Goal: Information Seeking & Learning: Learn about a topic

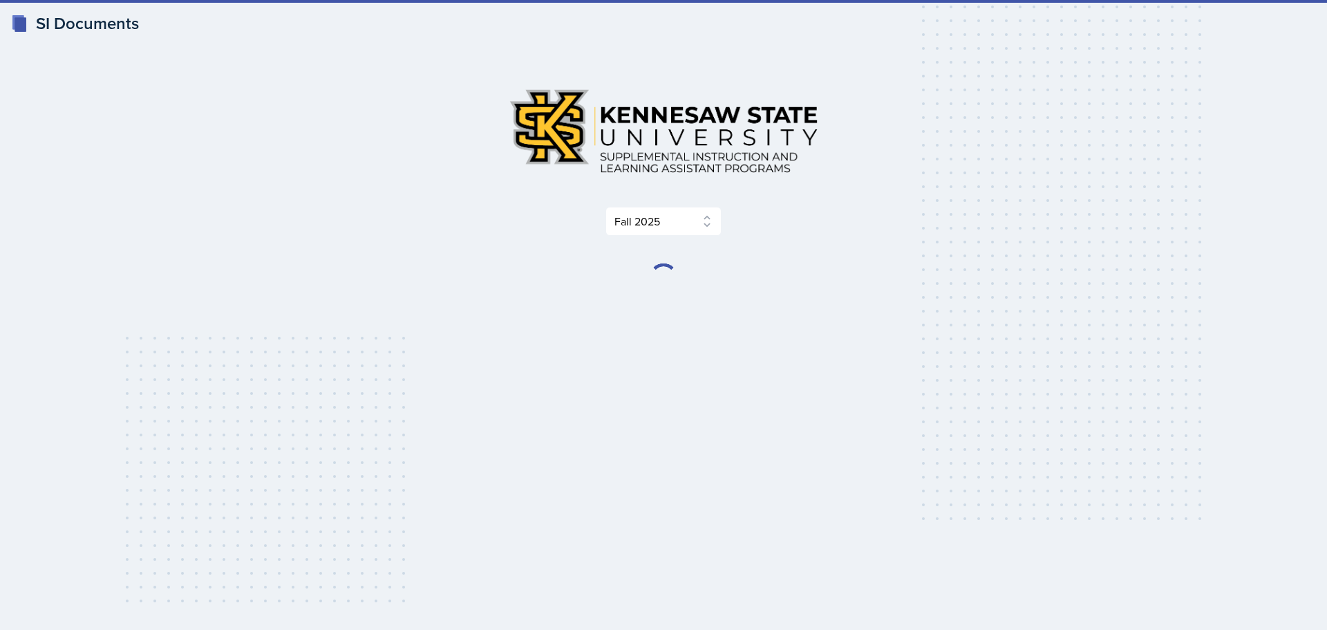
select select "2bed604d-1099-4043-b1bc-2365e8740244"
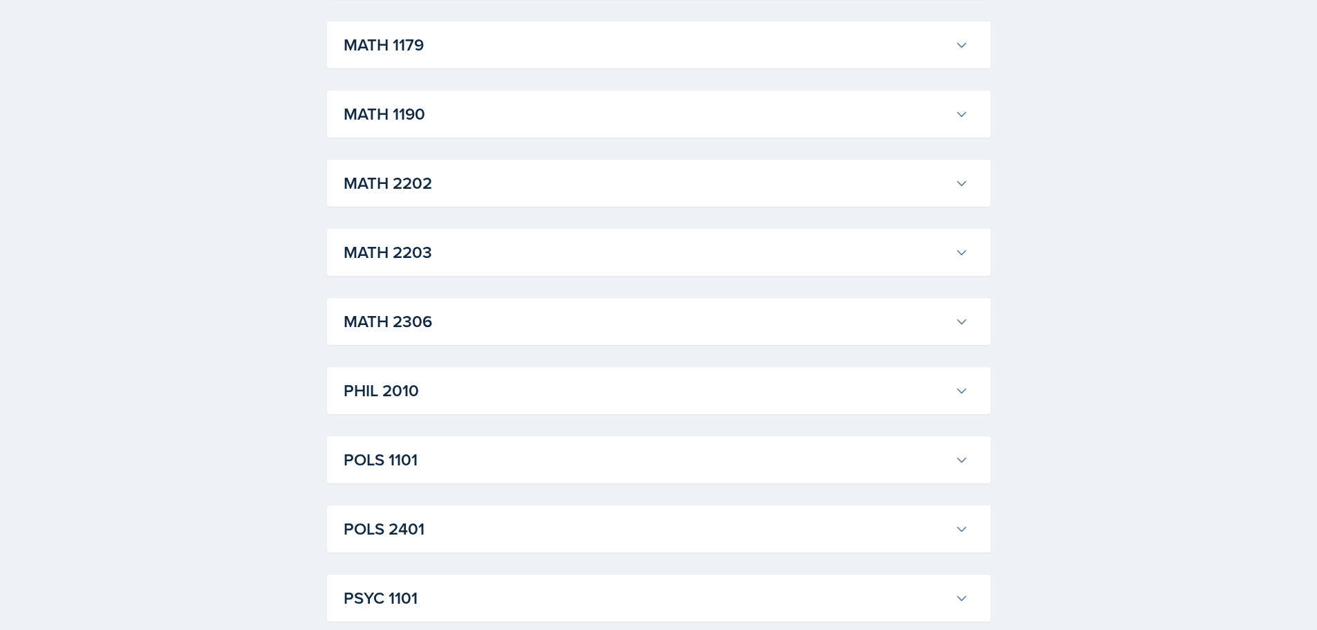
scroll to position [1590, 0]
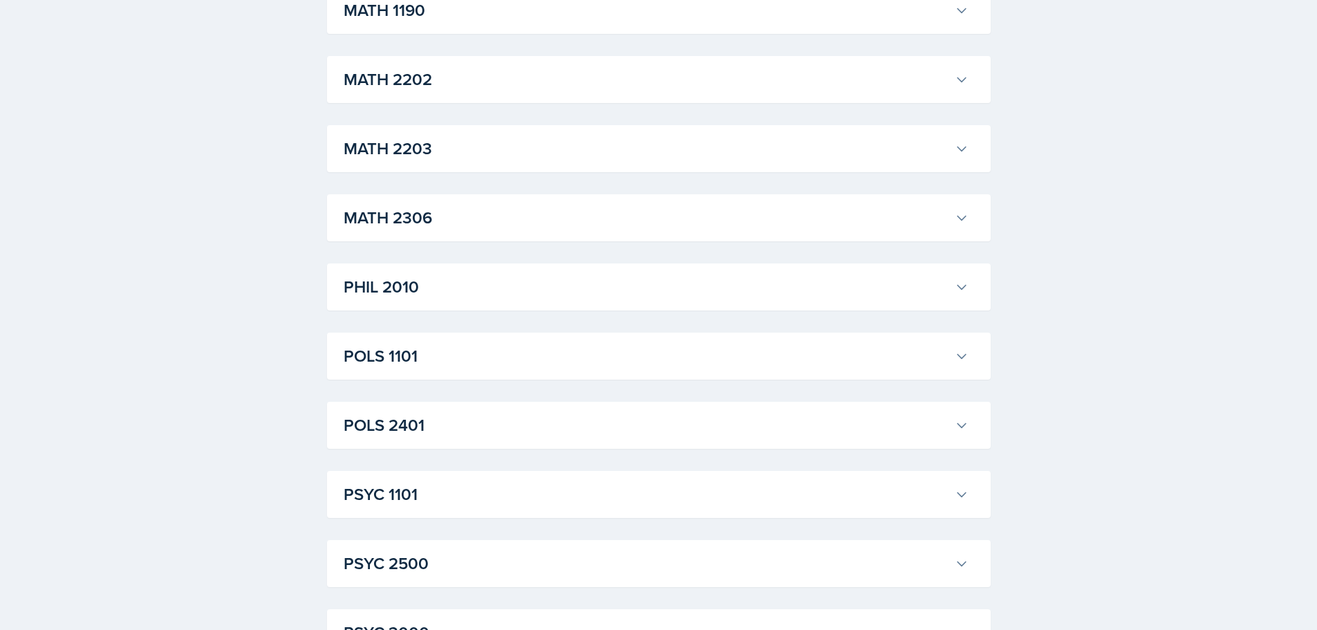
click at [423, 502] on h3 "PSYC 1101" at bounding box center [645, 494] width 605 height 25
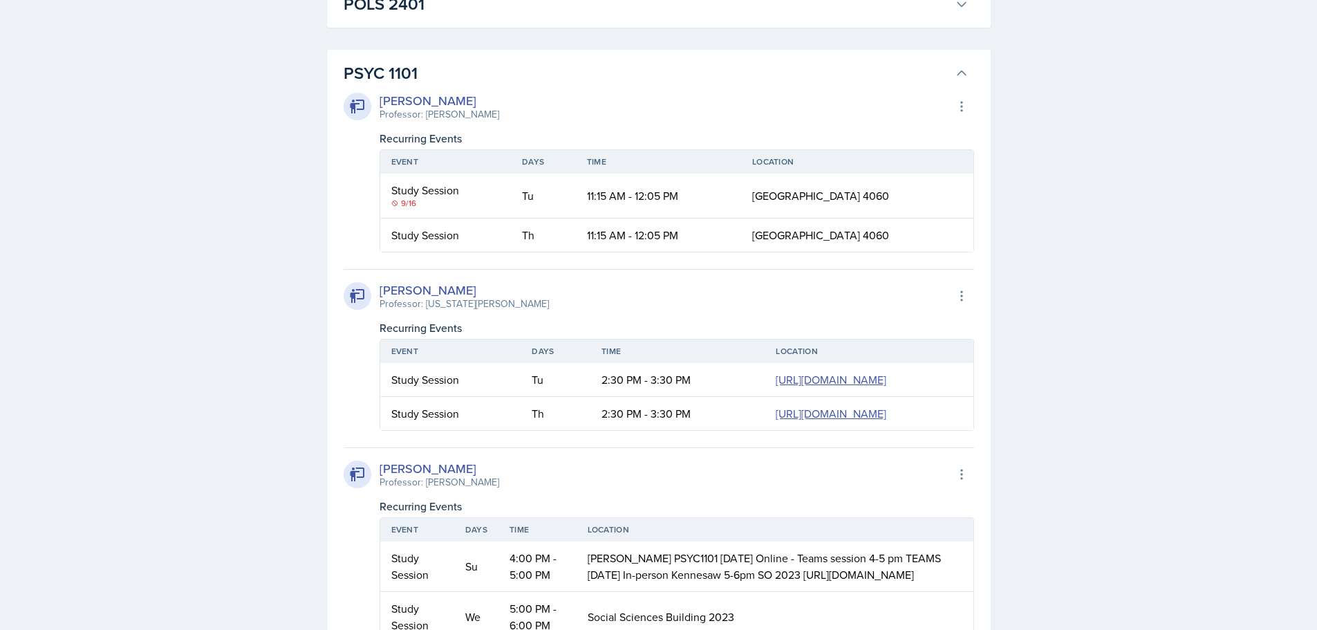
scroll to position [2045, 0]
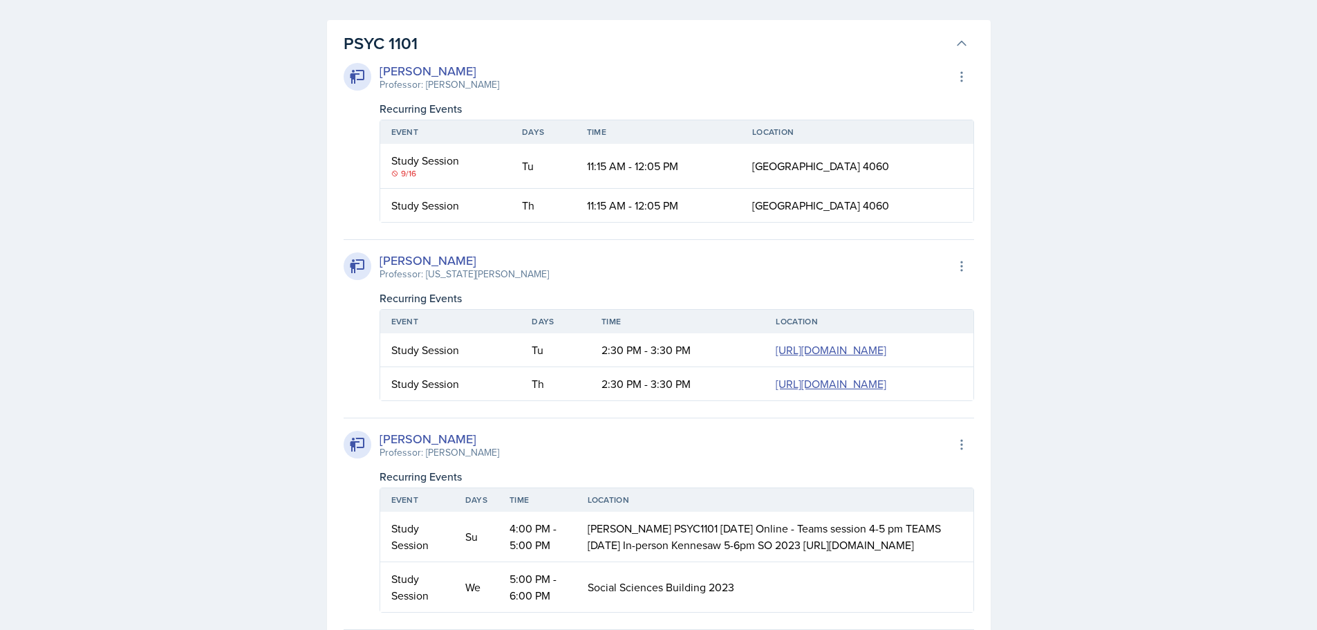
drag, startPoint x: 988, startPoint y: 289, endPoint x: 978, endPoint y: 329, distance: 41.4
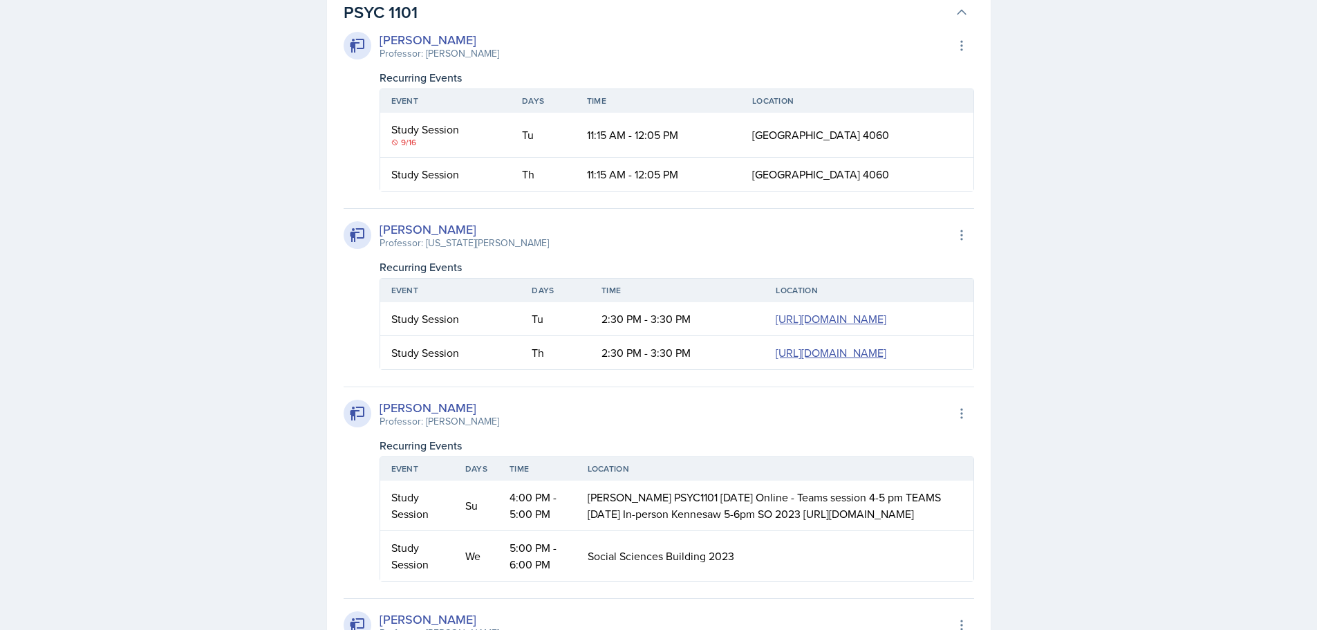
scroll to position [2106, 0]
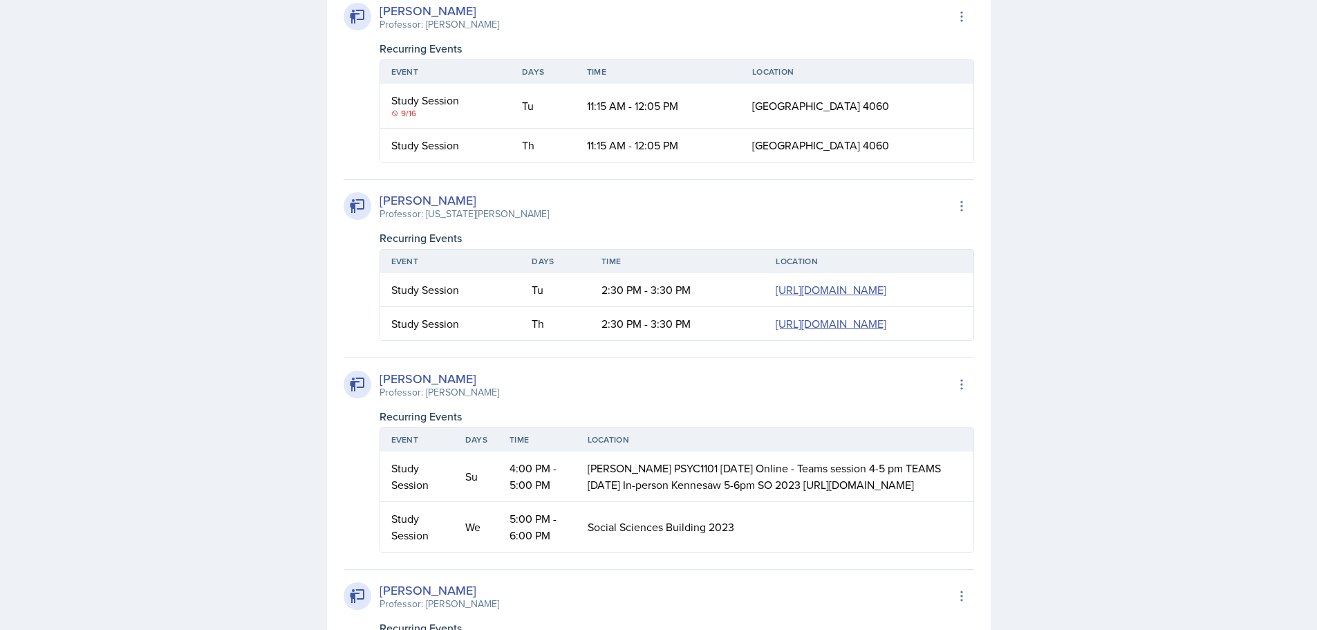
drag, startPoint x: 377, startPoint y: 301, endPoint x: 369, endPoint y: 339, distance: 38.8
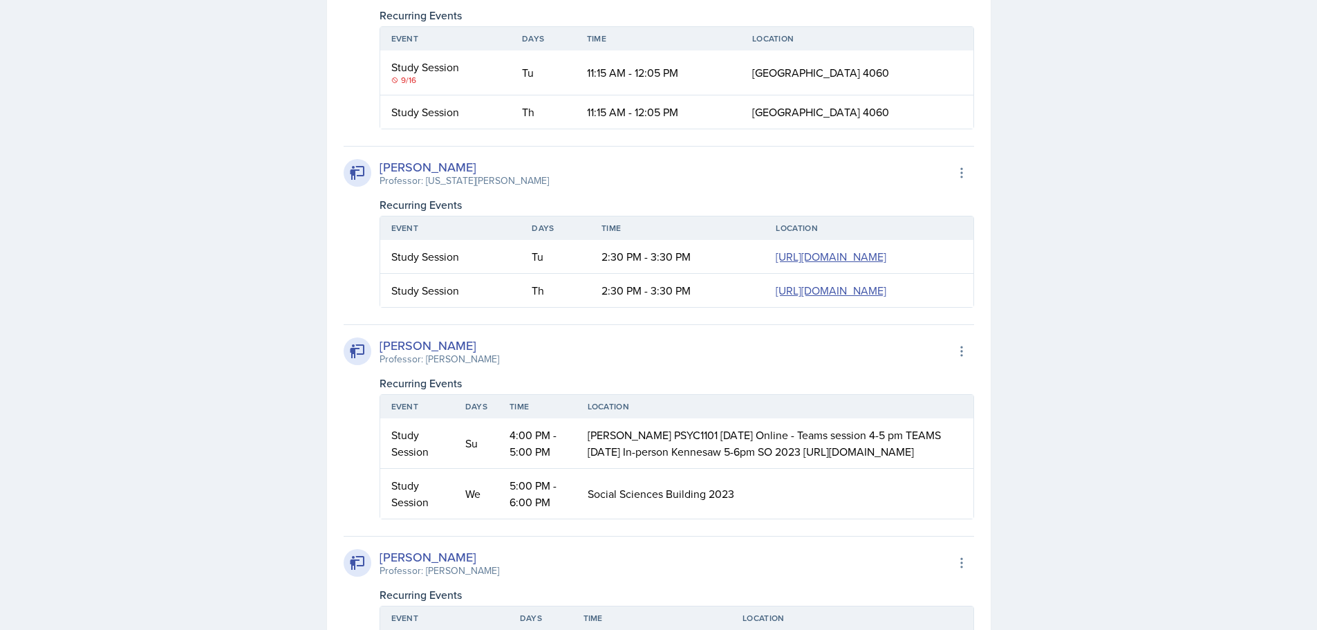
scroll to position [2175, 0]
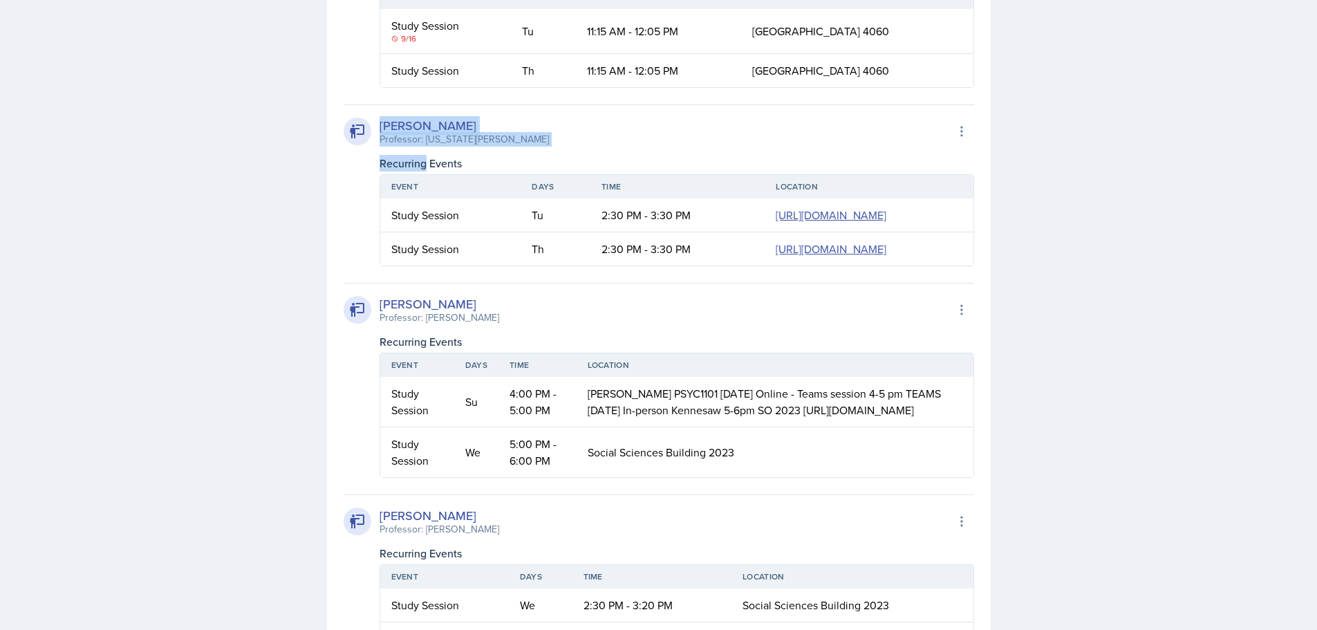
drag, startPoint x: 382, startPoint y: 143, endPoint x: 425, endPoint y: 168, distance: 49.5
click at [426, 168] on div "[PERSON_NAME] Professor: [US_STATE][PERSON_NAME] Export to Google Calendar Recu…" at bounding box center [658, 185] width 630 height 162
click at [357, 224] on div "[PERSON_NAME] Professor: [US_STATE][PERSON_NAME] Export to Google Calendar Recu…" at bounding box center [658, 185] width 630 height 162
drag, startPoint x: 412, startPoint y: 214, endPoint x: 342, endPoint y: 174, distance: 80.5
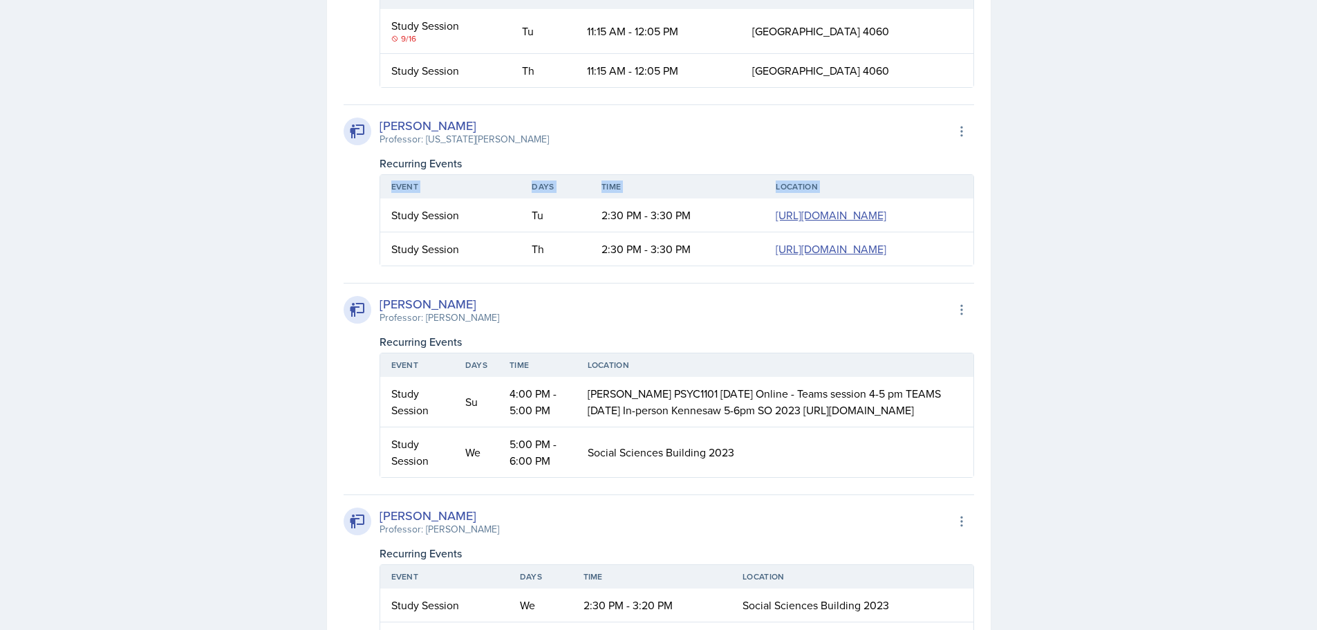
click at [411, 185] on th "Event" at bounding box center [450, 186] width 141 height 23
click at [380, 182] on th "Event" at bounding box center [450, 186] width 141 height 23
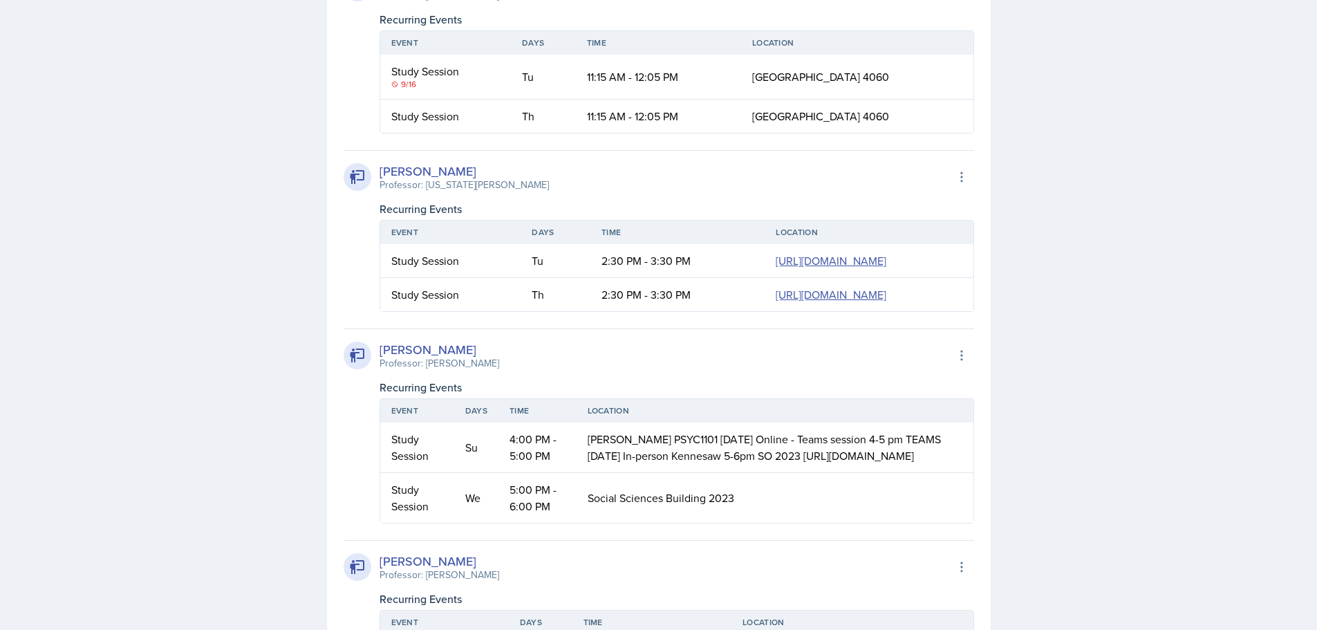
scroll to position [2037, 0]
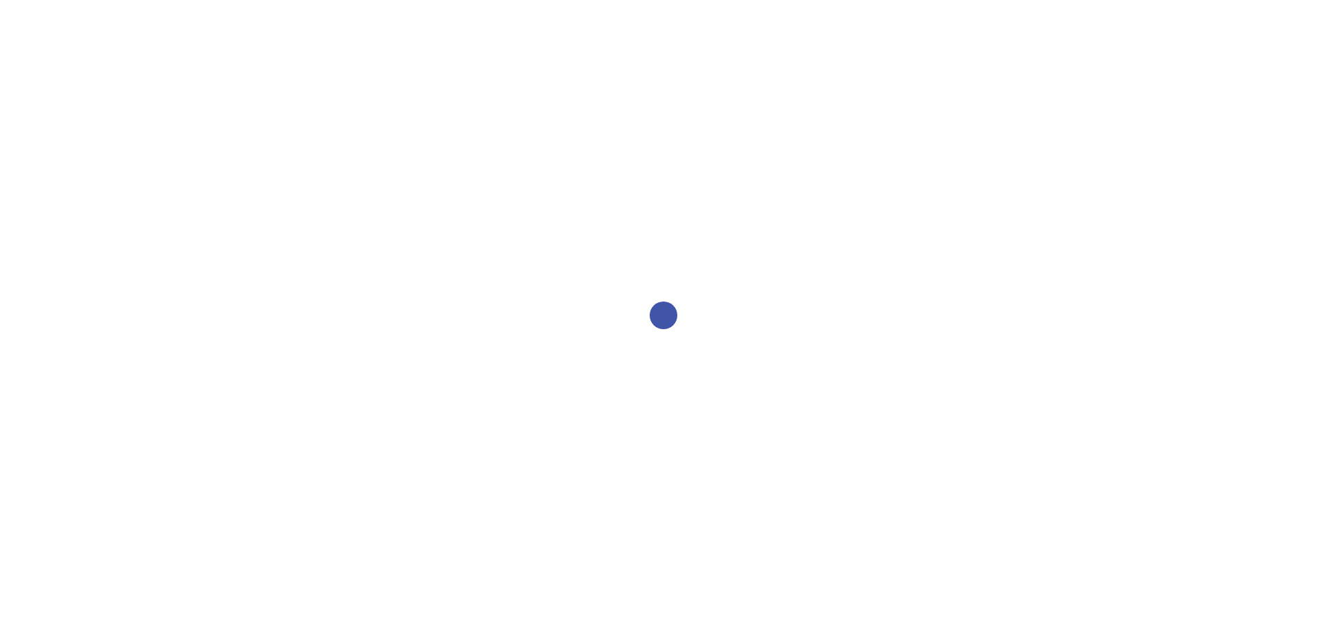
select select "2bed604d-1099-4043-b1bc-2365e8740244"
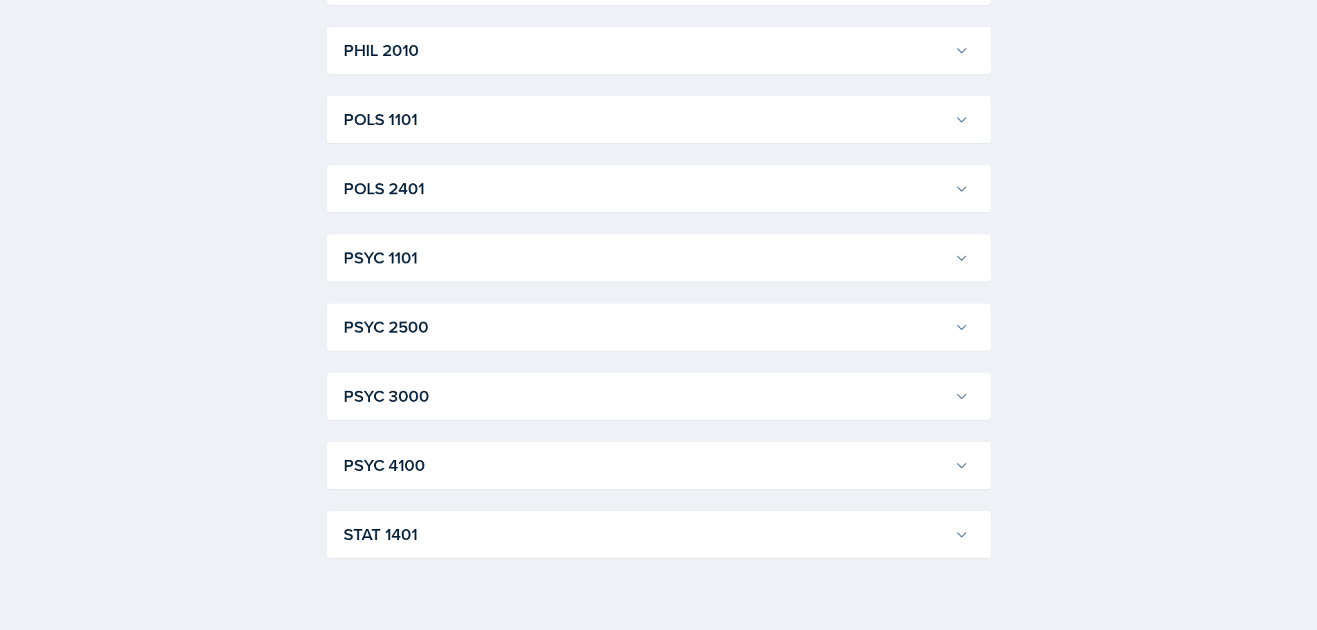
scroll to position [1842, 0]
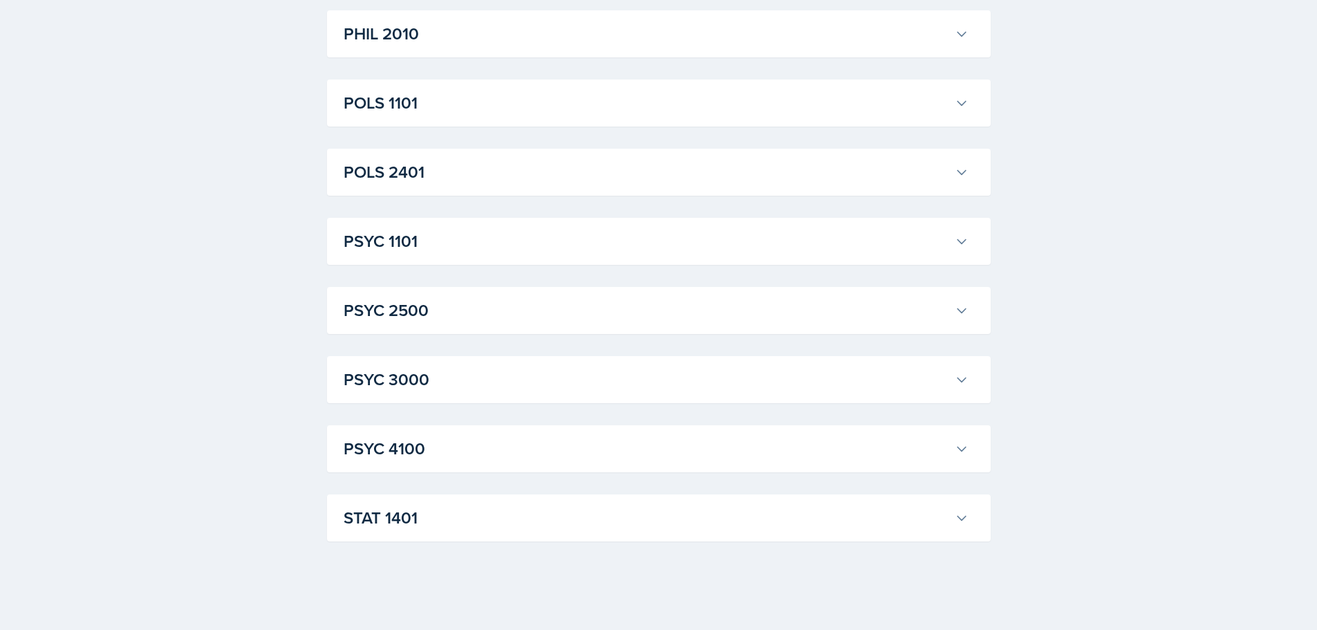
click at [547, 513] on h3 "STAT 1401" at bounding box center [645, 517] width 605 height 25
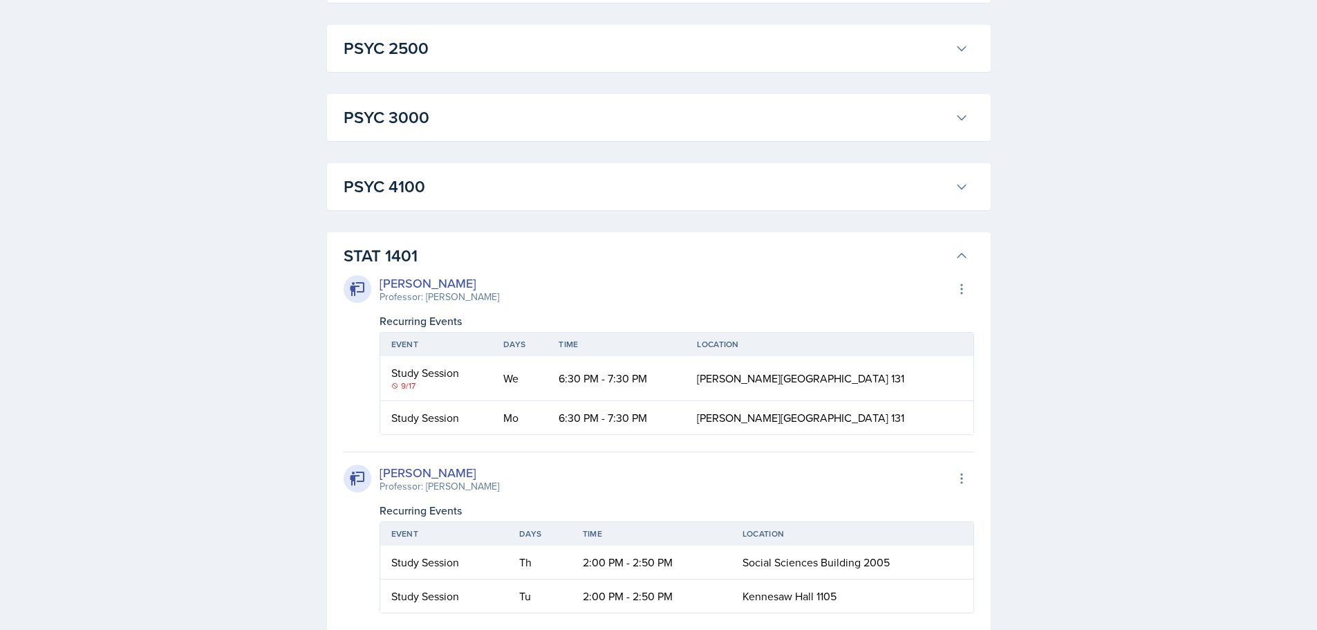
scroll to position [2012, 0]
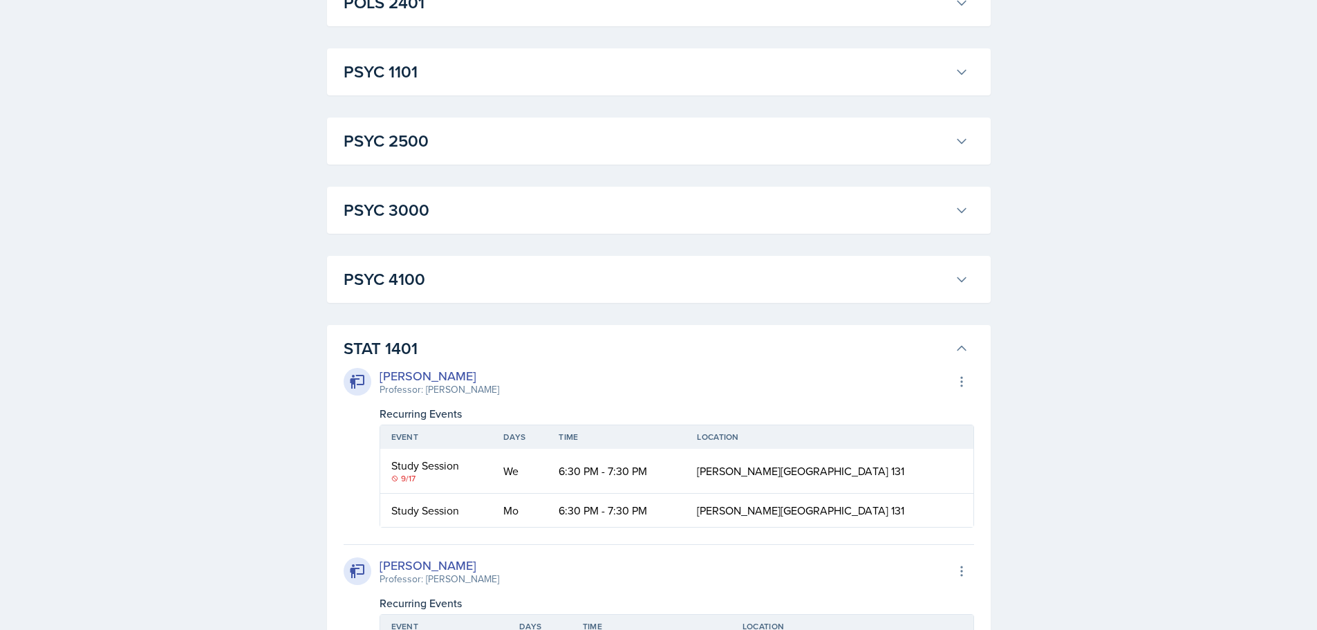
click at [871, 359] on h3 "STAT 1401" at bounding box center [645, 348] width 605 height 25
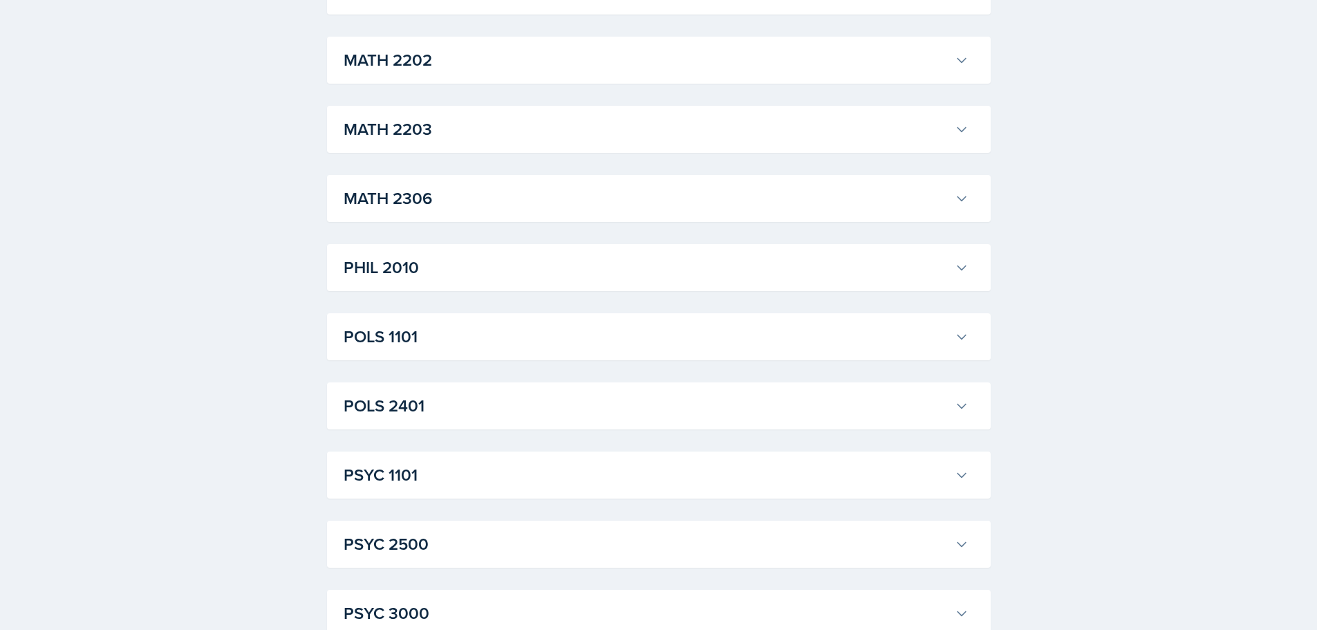
scroll to position [1635, 0]
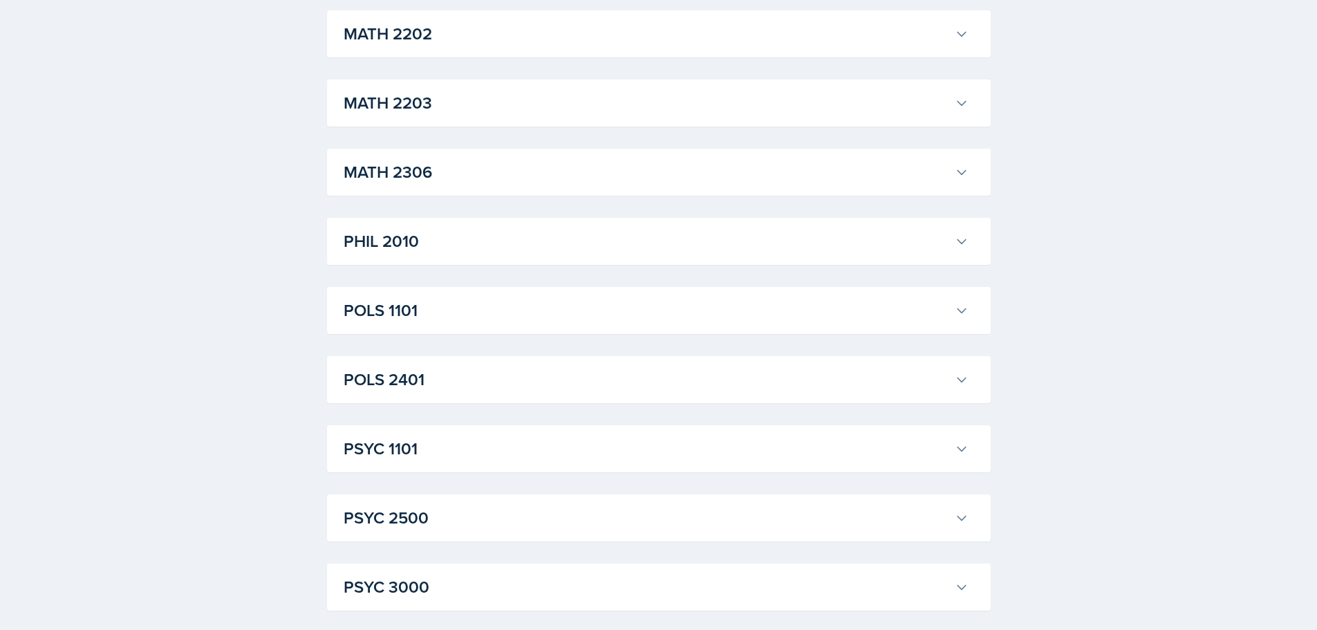
click at [482, 466] on div "PSYC 1101 [PERSON_NAME] Professor: [PERSON_NAME] Export to Google Calendar Recu…" at bounding box center [658, 448] width 663 height 47
drag, startPoint x: 482, startPoint y: 466, endPoint x: 462, endPoint y: 459, distance: 21.4
click at [481, 466] on div "PSYC 1101 [PERSON_NAME] Professor: [PERSON_NAME] Export to Google Calendar Recu…" at bounding box center [658, 448] width 663 height 47
click at [460, 458] on h3 "PSYC 1101" at bounding box center [645, 448] width 605 height 25
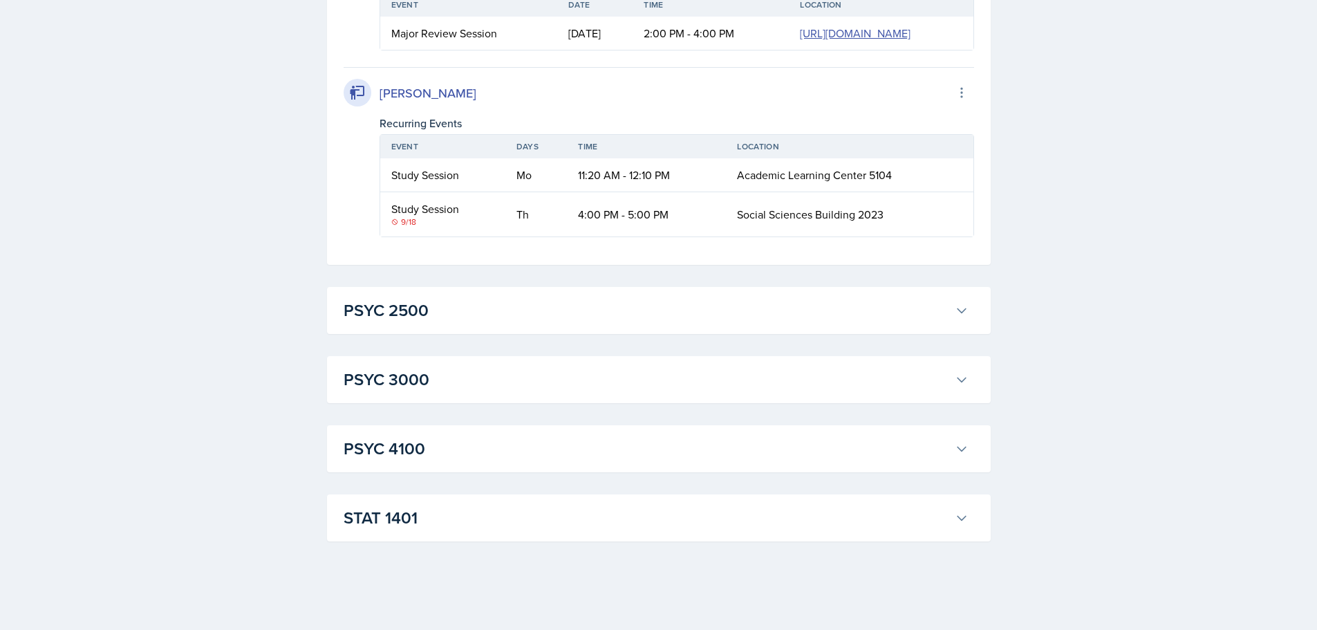
scroll to position [4123, 0]
